Goal: Information Seeking & Learning: Find specific fact

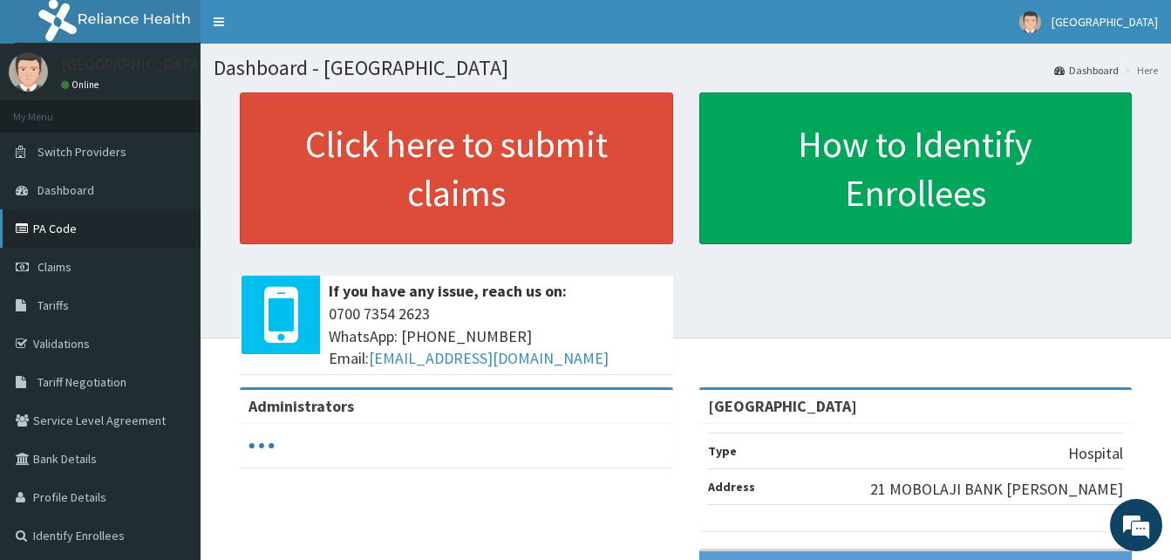
click at [39, 231] on link "PA Code" at bounding box center [100, 228] width 201 height 38
click at [88, 298] on link "Tariffs" at bounding box center [100, 305] width 201 height 38
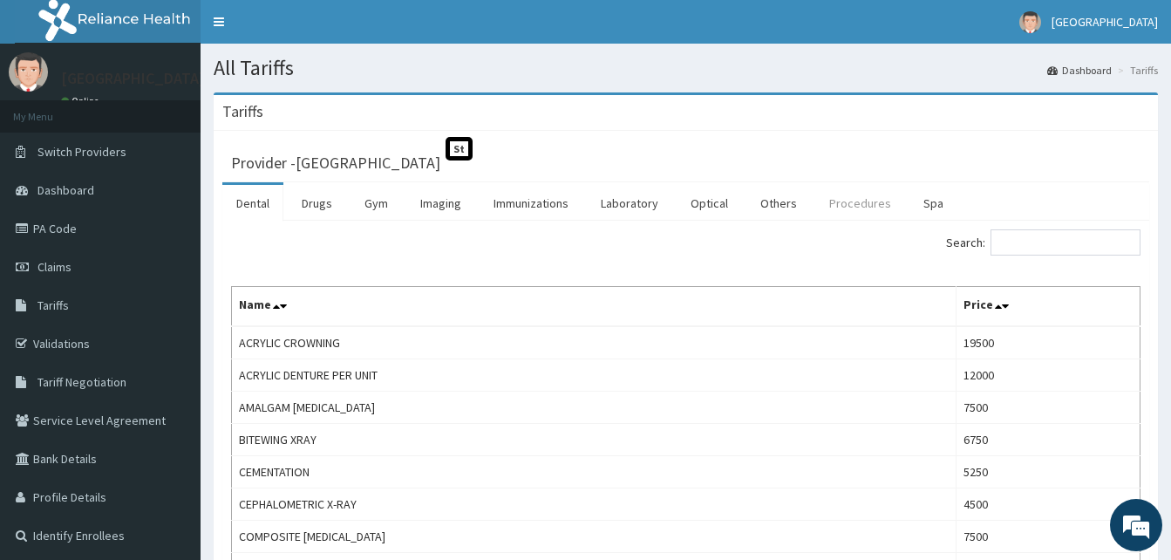
click at [848, 199] on link "Procedures" at bounding box center [860, 203] width 90 height 37
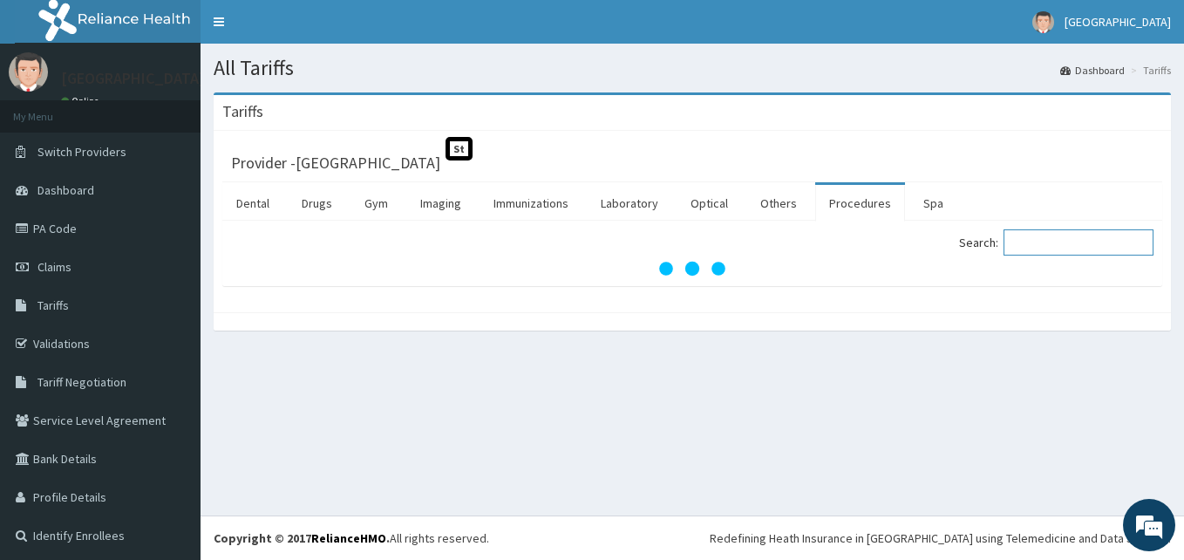
drag, startPoint x: 1074, startPoint y: 249, endPoint x: 1069, endPoint y: 237, distance: 13.3
click at [1074, 249] on input "Search:" at bounding box center [1079, 242] width 150 height 26
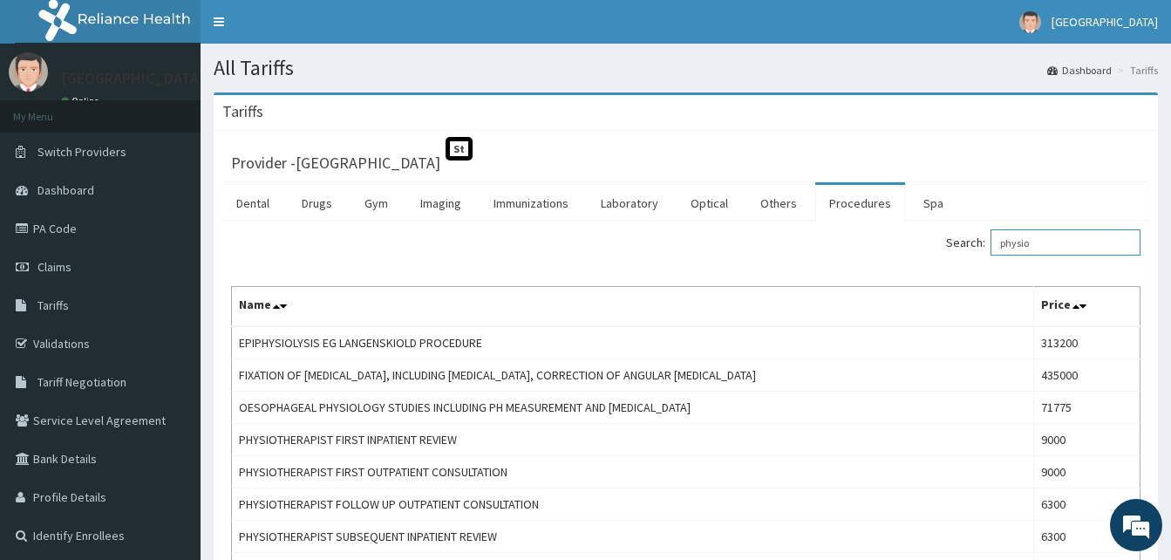
drag, startPoint x: 1060, startPoint y: 245, endPoint x: 779, endPoint y: 264, distance: 282.3
click at [797, 275] on div "Search: physio Name Price EPIPHYSIOLYSIS EG LANGENSKIOLD PROCEDURE 313200 FIXAT…" at bounding box center [685, 423] width 909 height 388
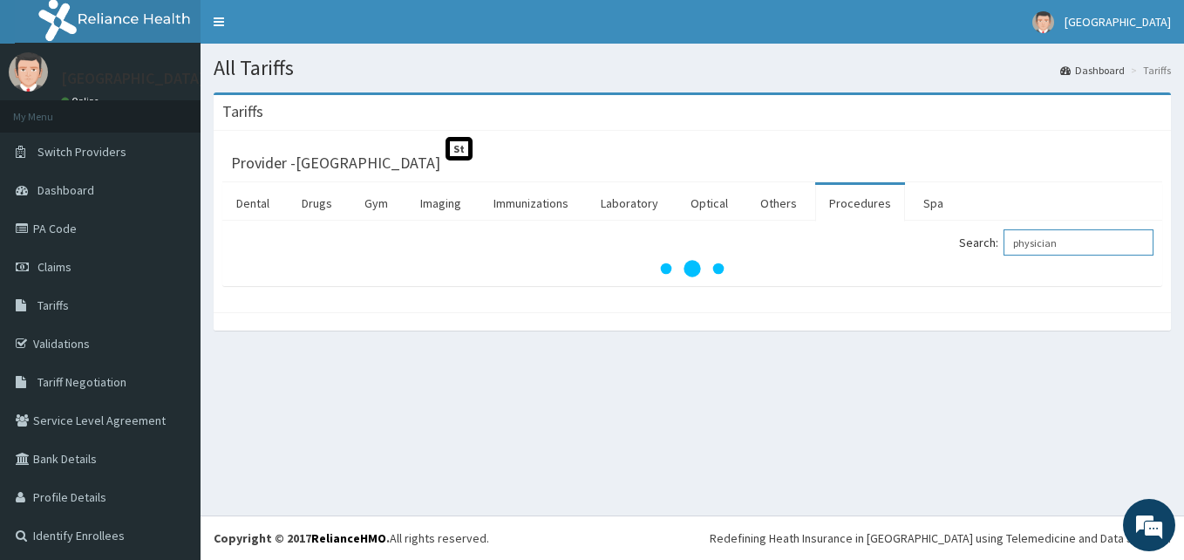
type input "physician"
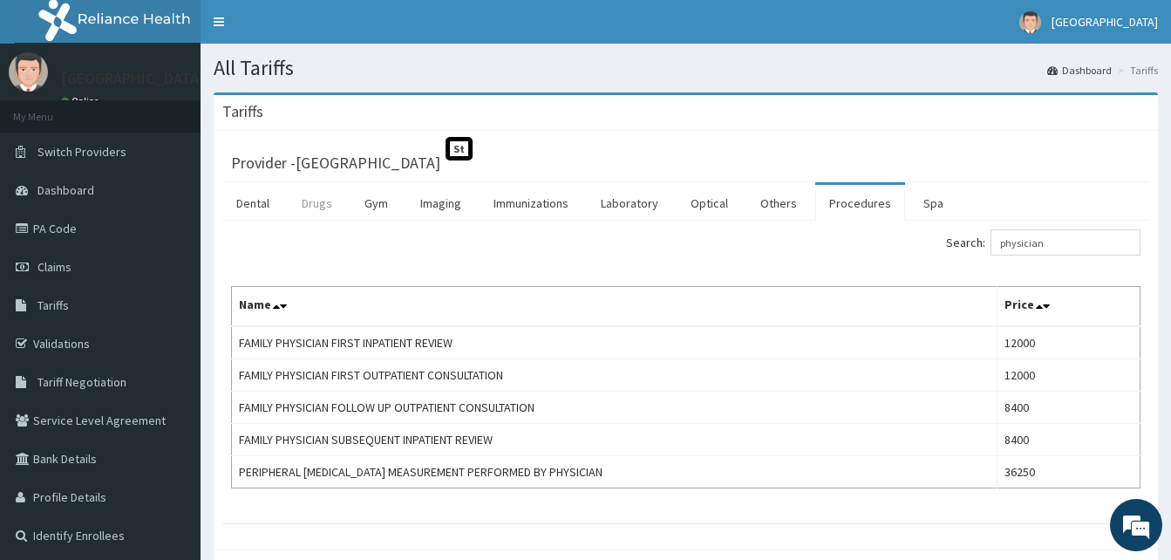
click at [324, 208] on link "Drugs" at bounding box center [317, 203] width 58 height 37
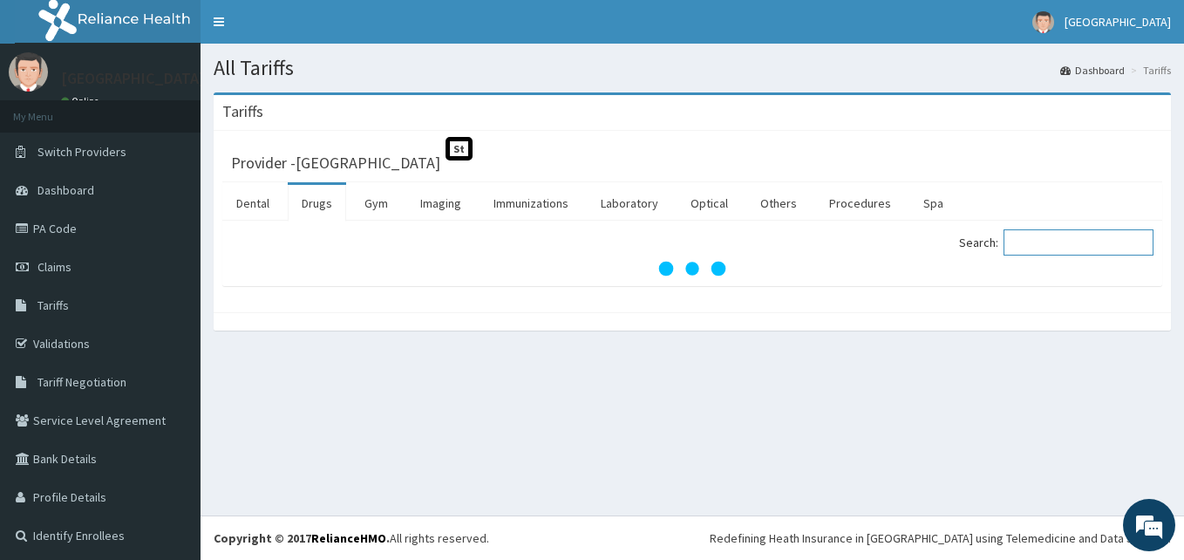
paste input "Full Lipid Profile"
type input "Full Lipid Profile"
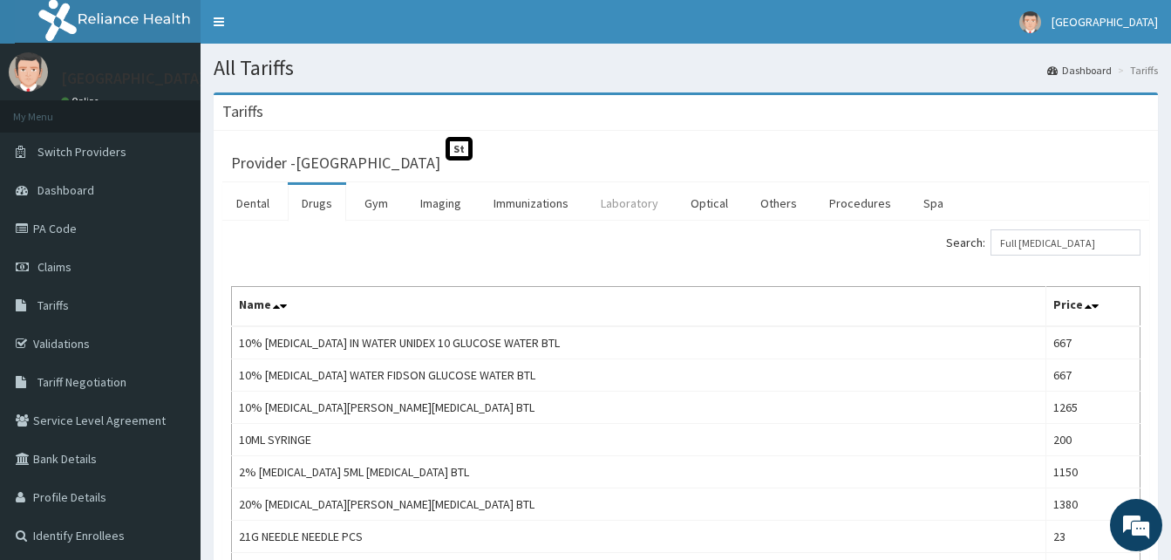
click at [625, 203] on link "Laboratory" at bounding box center [629, 203] width 85 height 37
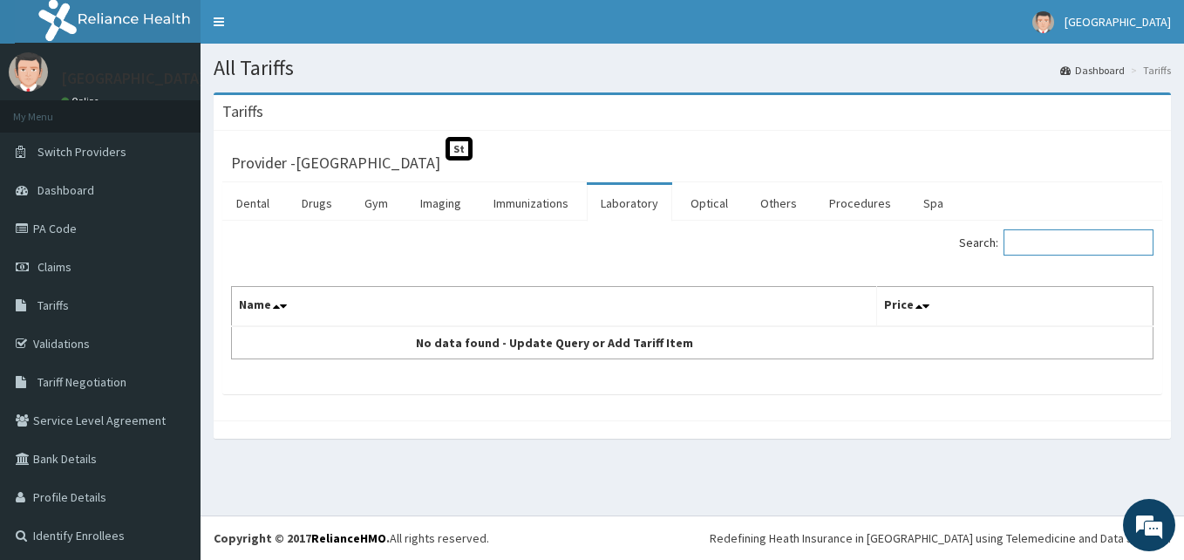
click at [1025, 242] on input "Search:" at bounding box center [1079, 242] width 150 height 26
click at [623, 210] on link "Laboratory" at bounding box center [629, 203] width 85 height 37
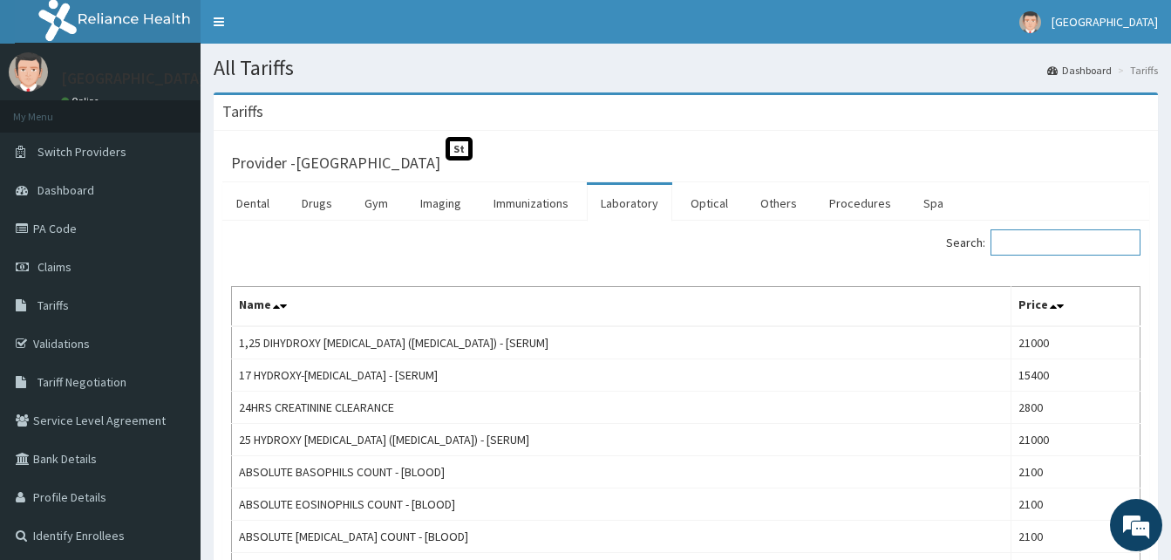
paste input "Full Lipid Profile"
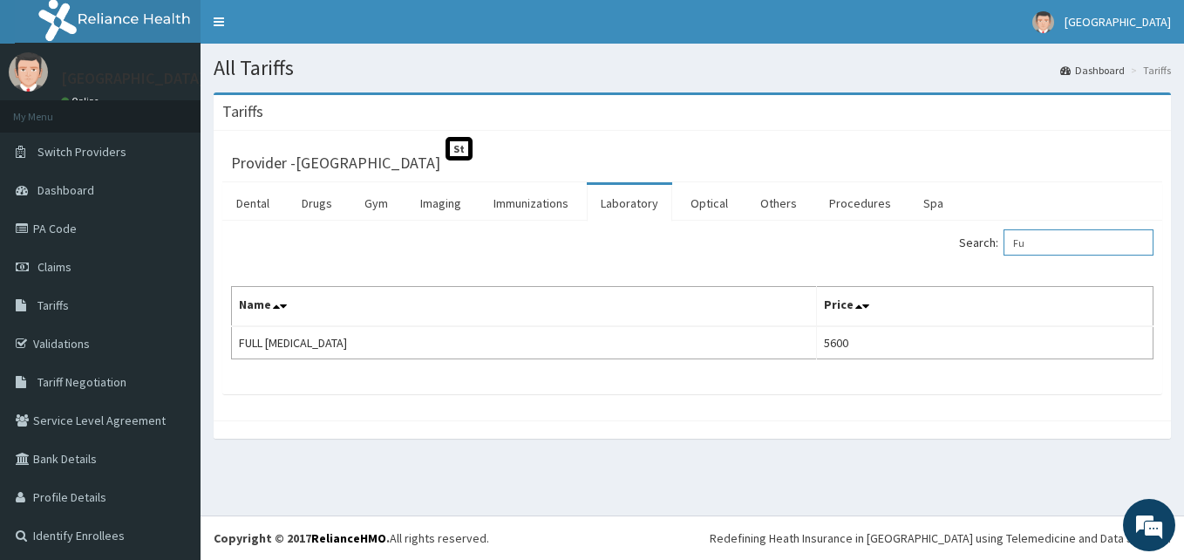
type input "F"
type input "c"
type input "b"
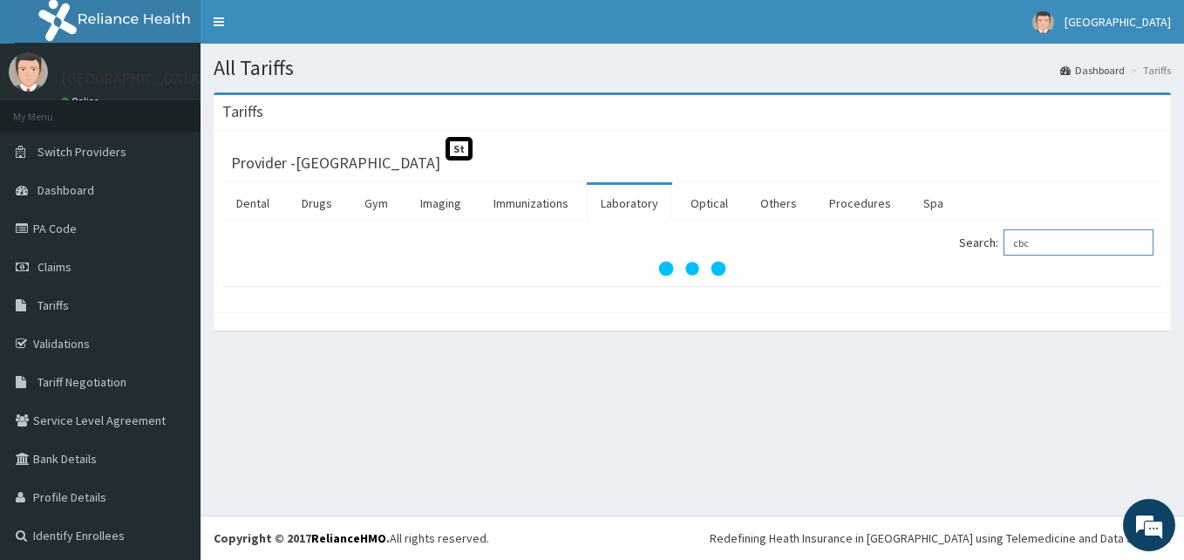
type input "cbc"
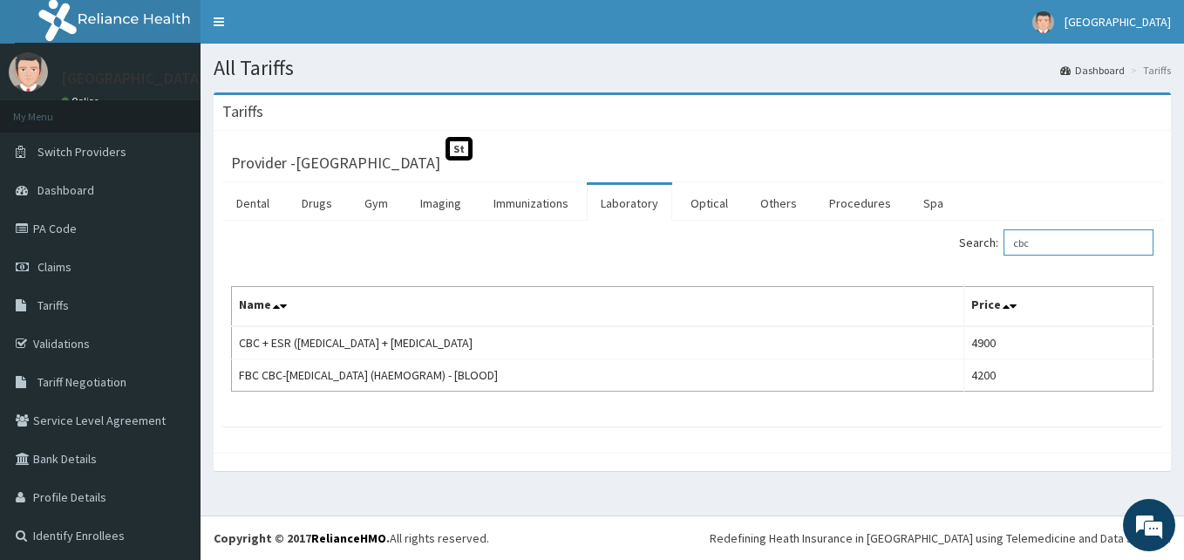
scroll to position [3, 0]
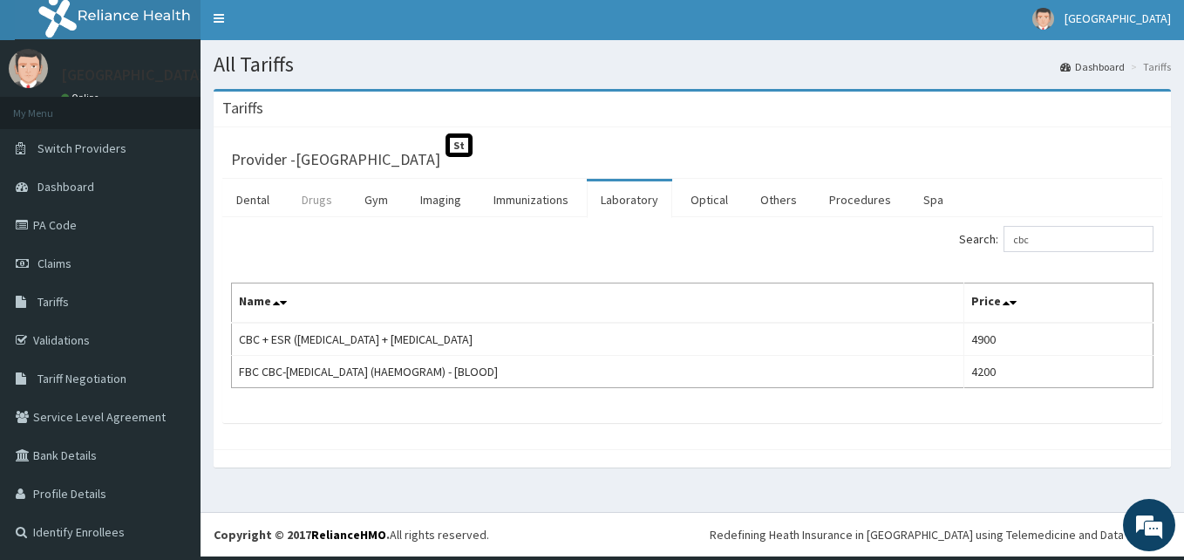
click at [323, 207] on link "Drugs" at bounding box center [317, 199] width 58 height 37
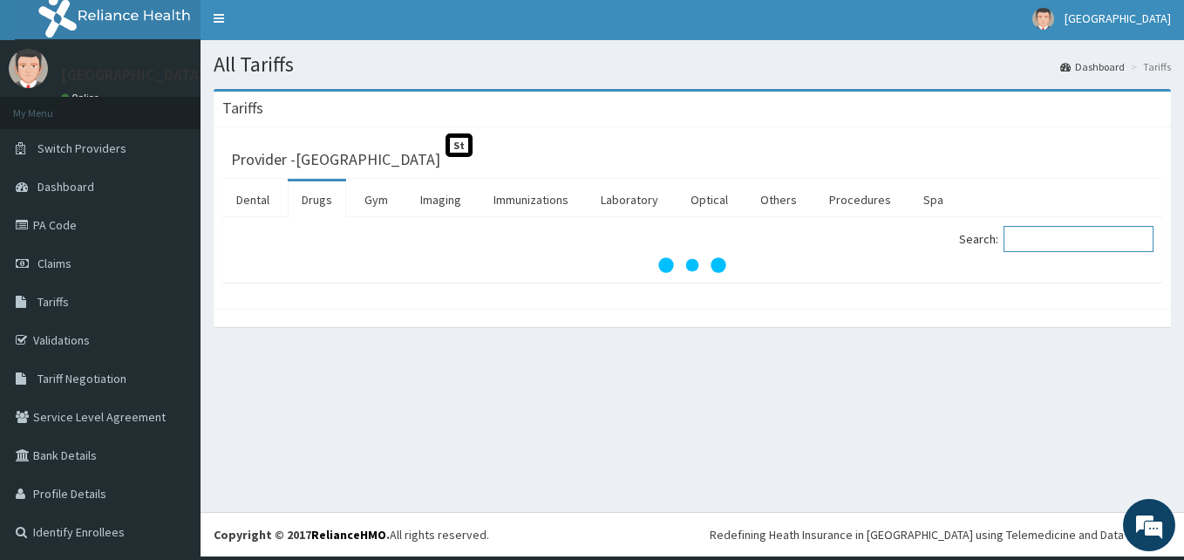
click at [1079, 234] on input "Search:" at bounding box center [1079, 239] width 150 height 26
paste input "Loratyn Loratadine"
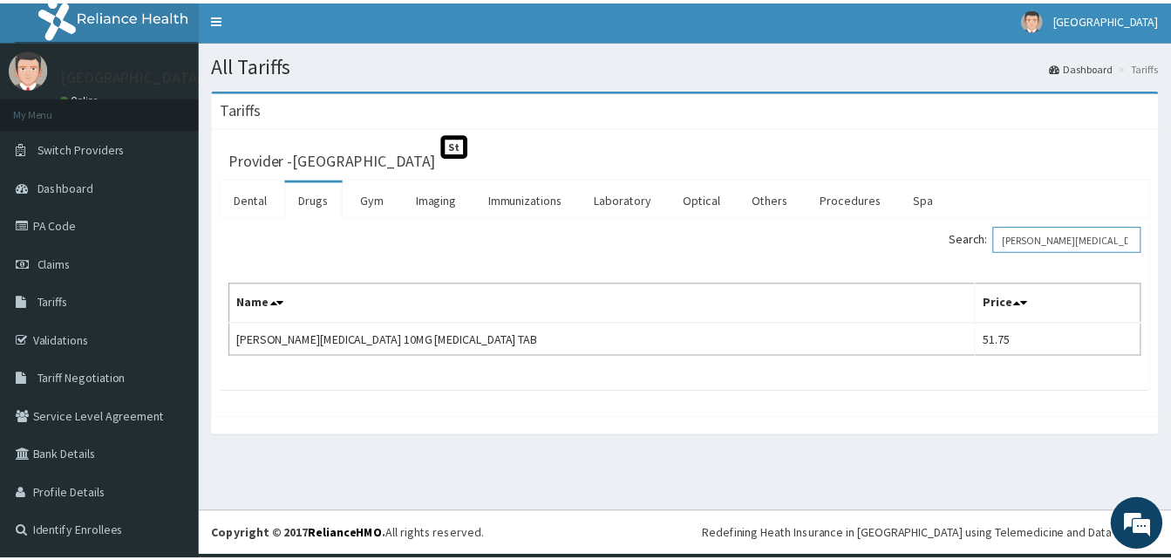
scroll to position [0, 0]
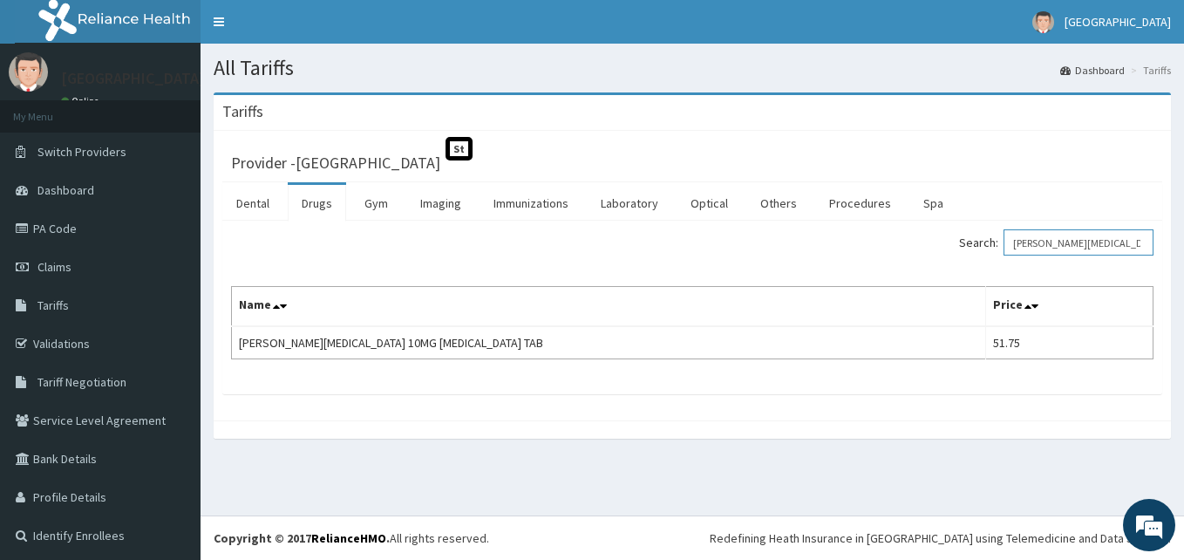
drag, startPoint x: 1119, startPoint y: 245, endPoint x: 766, endPoint y: 240, distance: 353.2
click at [801, 242] on div "Search: Loratyn Loratadine" at bounding box center [929, 244] width 448 height 31
paste input "Gentamicin"
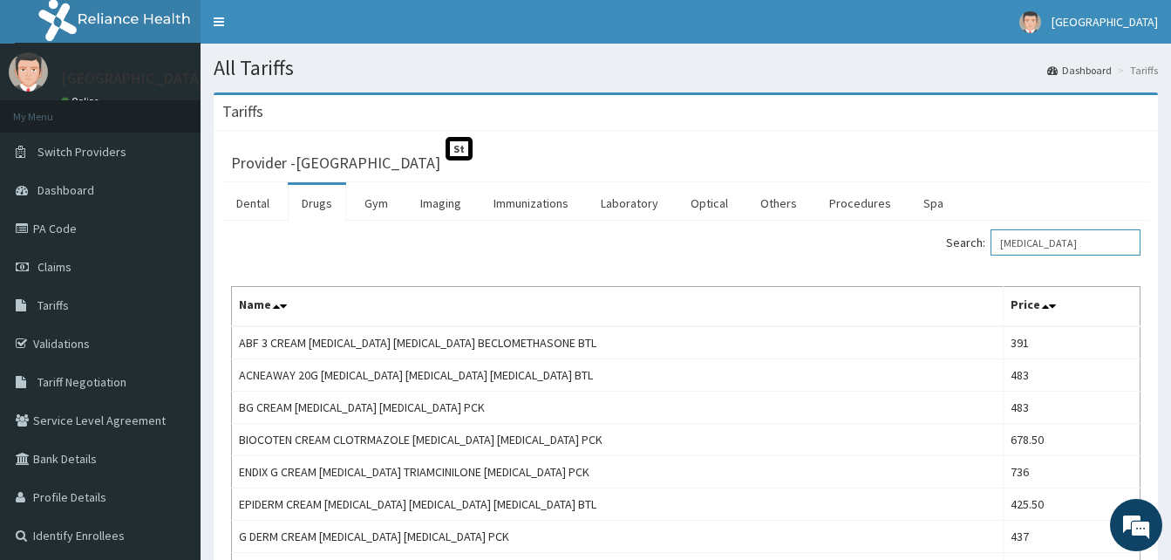
drag, startPoint x: 1096, startPoint y: 247, endPoint x: 731, endPoint y: 255, distance: 365.4
click at [731, 255] on div "Search: Gentamicin" at bounding box center [920, 244] width 442 height 31
paste input "icin Eye Drop"
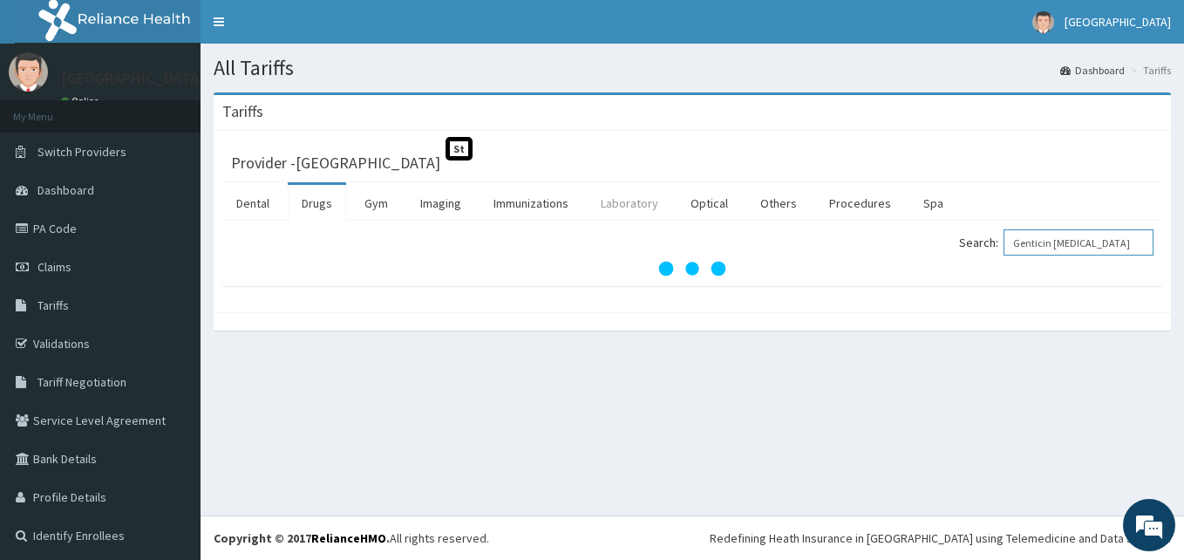
type input "Genticin Eye Drop"
